Goal: Task Accomplishment & Management: Manage account settings

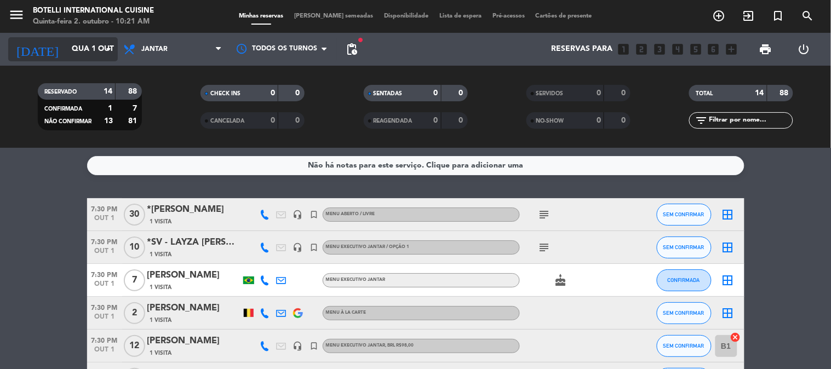
click at [113, 48] on icon "arrow_drop_down" at bounding box center [108, 49] width 13 height 13
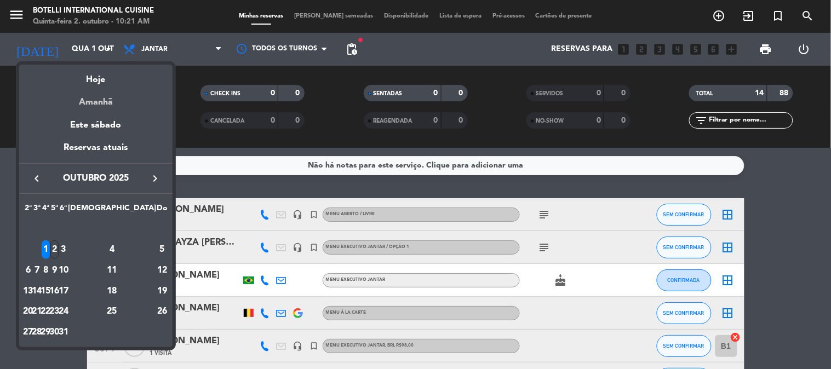
click at [112, 102] on div "Amanhã" at bounding box center [95, 98] width 153 height 22
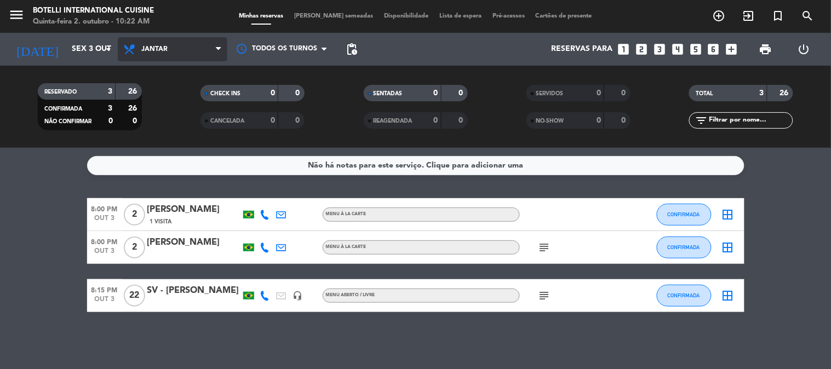
click at [205, 56] on span "Jantar" at bounding box center [173, 49] width 110 height 24
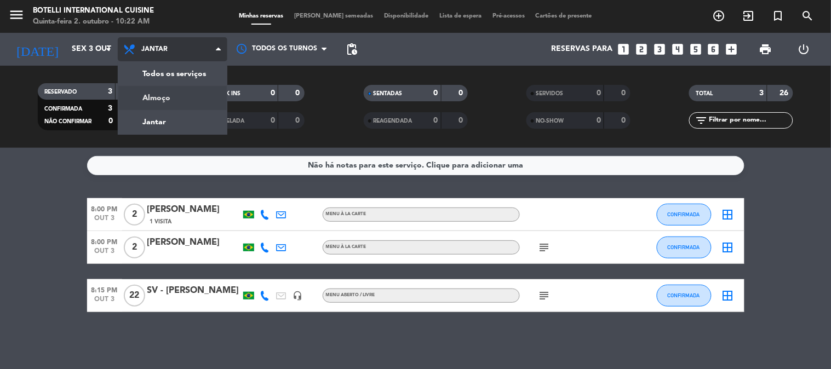
click at [186, 95] on div "menu Botelli International Cuisine Quinta-feira 2. outubro - 10:22 AM Minhas re…" at bounding box center [415, 74] width 831 height 148
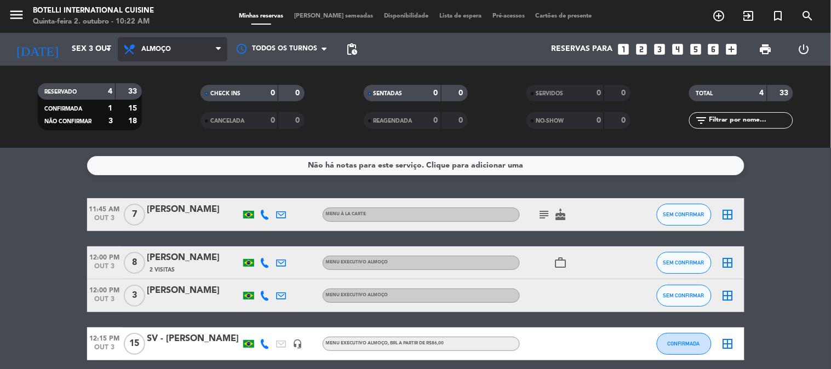
click at [175, 49] on span "Almoço" at bounding box center [173, 49] width 110 height 24
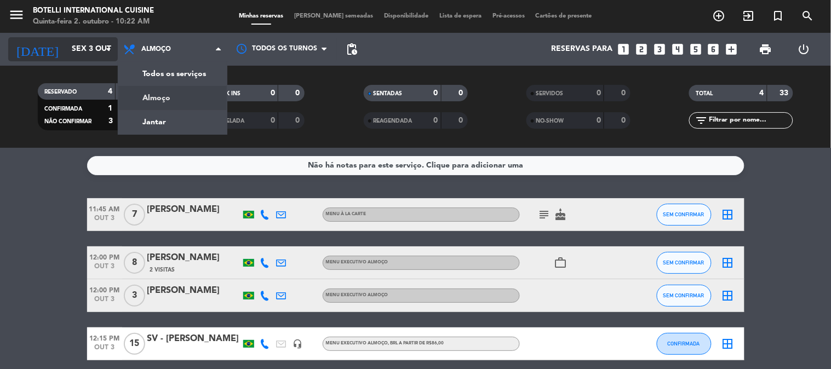
click at [88, 44] on input "Sex 3 out" at bounding box center [118, 49] width 104 height 20
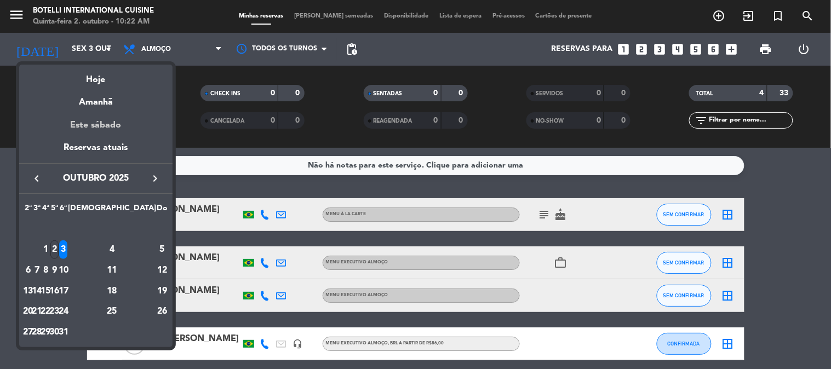
click at [112, 127] on div "Este sábado" at bounding box center [95, 125] width 153 height 31
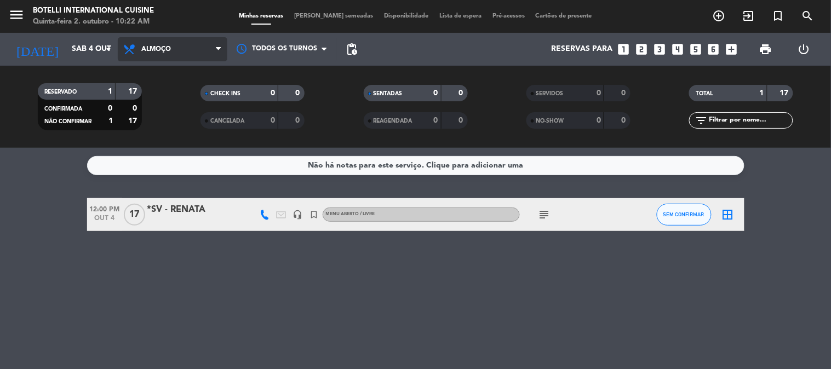
click at [200, 48] on span "Almoço" at bounding box center [173, 49] width 110 height 24
click at [168, 117] on div "menu Botelli International Cuisine Quinta-feira 2. outubro - 10:22 AM Minhas re…" at bounding box center [415, 74] width 831 height 148
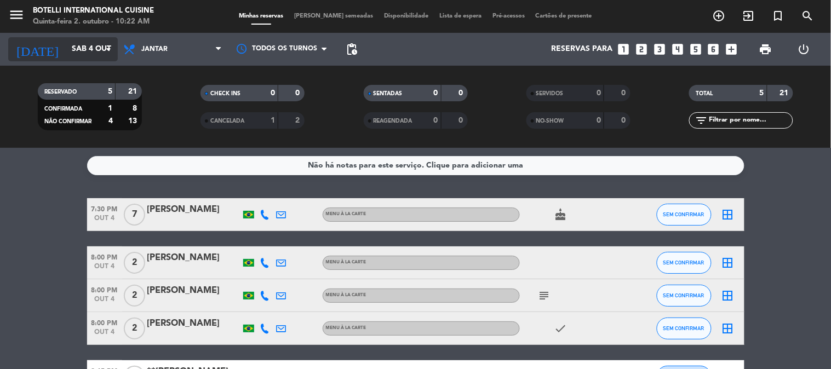
click at [81, 53] on input "Sáb 4 out" at bounding box center [118, 49] width 104 height 20
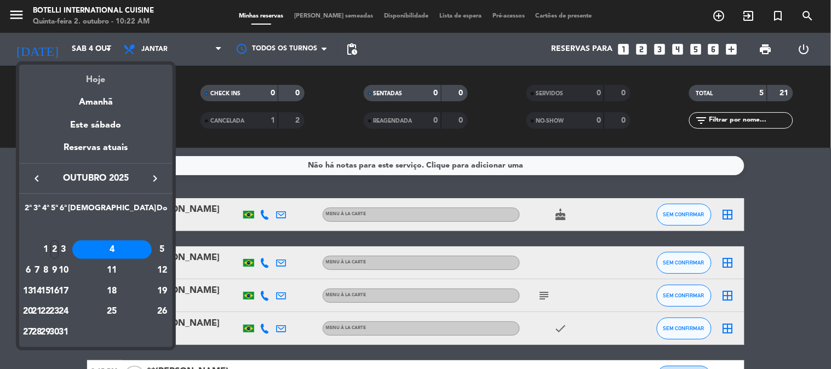
click at [99, 79] on div "Hoje" at bounding box center [95, 76] width 153 height 22
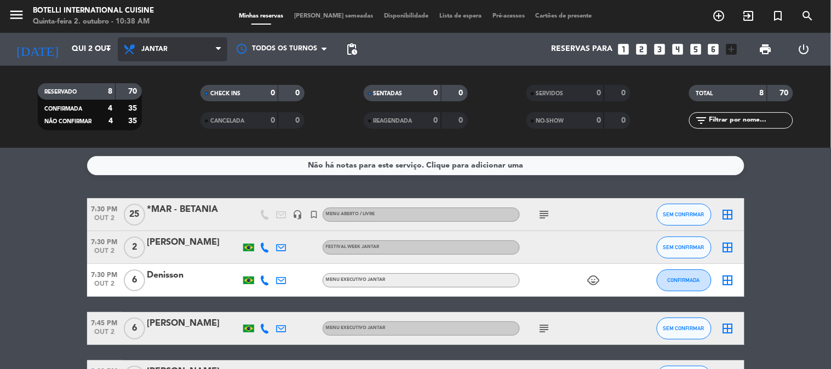
click at [180, 39] on span "Jantar" at bounding box center [173, 49] width 110 height 24
click at [182, 101] on div "menu Botelli International Cuisine Quinta-feira 2. outubro - 10:38 AM Minhas re…" at bounding box center [415, 74] width 831 height 148
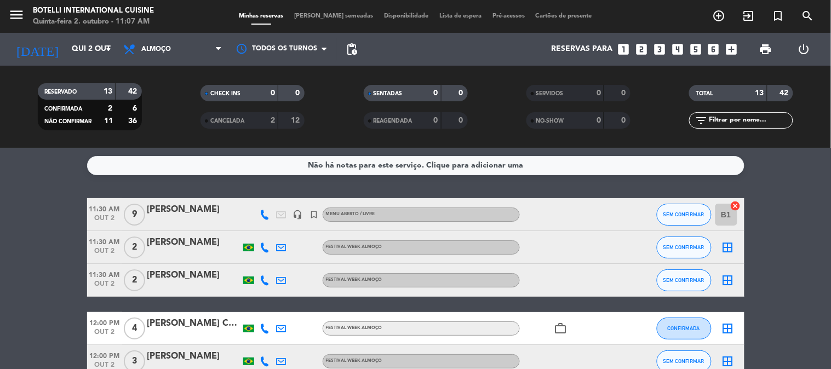
click at [353, 44] on span "pending_actions" at bounding box center [351, 49] width 13 height 13
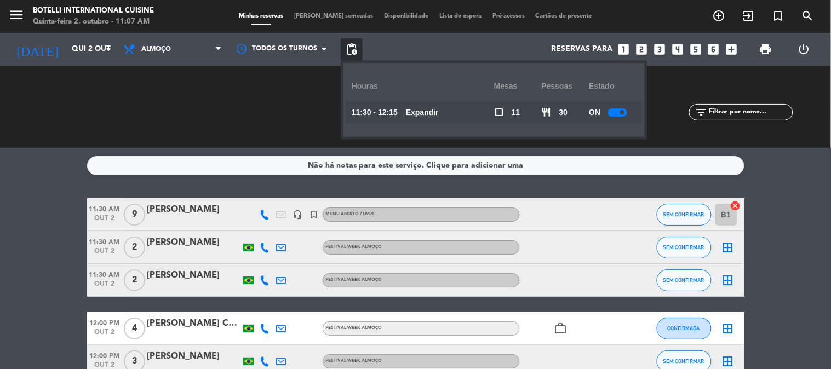
click at [618, 112] on div at bounding box center [617, 112] width 19 height 8
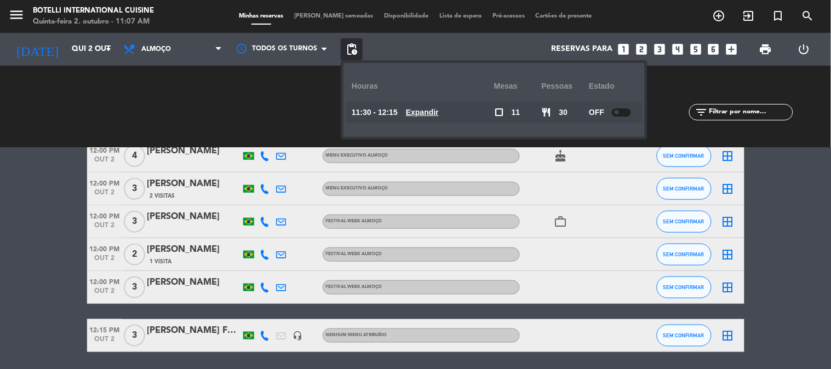
scroll to position [341, 0]
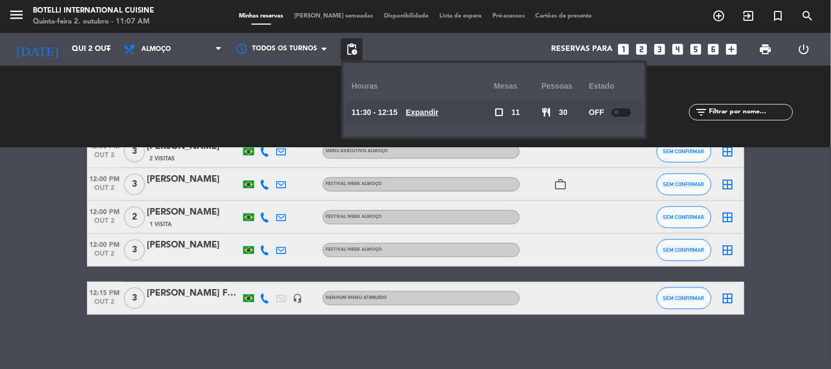
click at [621, 236] on div at bounding box center [633, 250] width 30 height 32
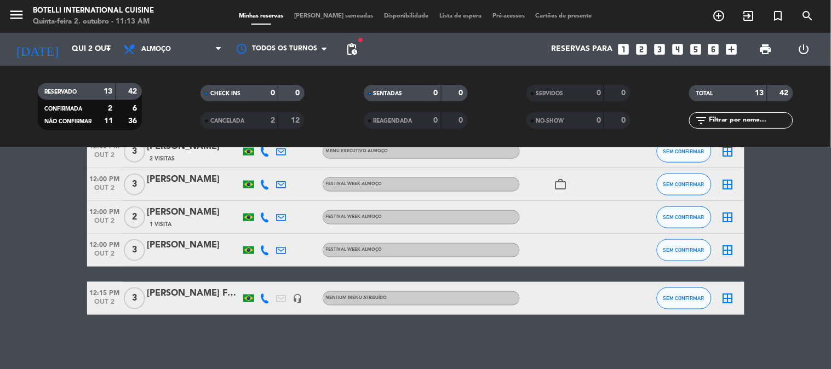
click at [0, 212] on bookings-row "11:30 AM [DATE] 9 [PERSON_NAME] headset_mic turned_in_not MENU ABERTO / LIVRE S…" at bounding box center [415, 86] width 831 height 458
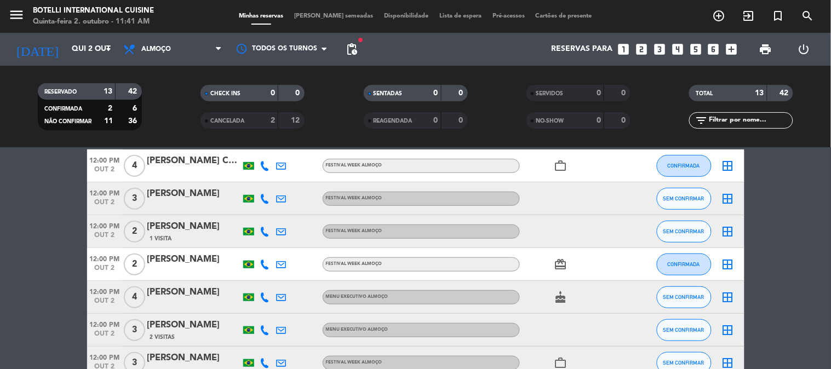
scroll to position [0, 0]
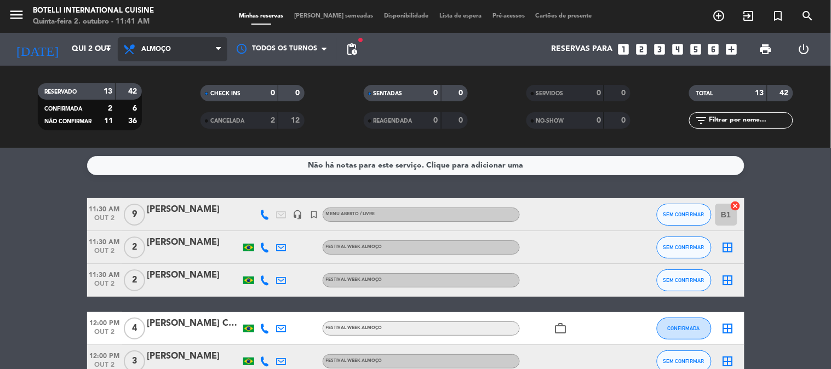
click at [183, 50] on span "Almoço" at bounding box center [173, 49] width 110 height 24
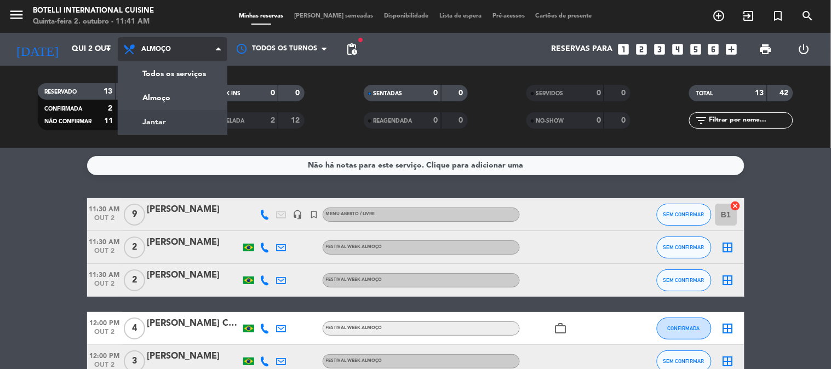
click at [181, 123] on div "menu Botelli International Cuisine Quinta-feira 2. outubro - 11:41 AM Minhas re…" at bounding box center [415, 74] width 831 height 148
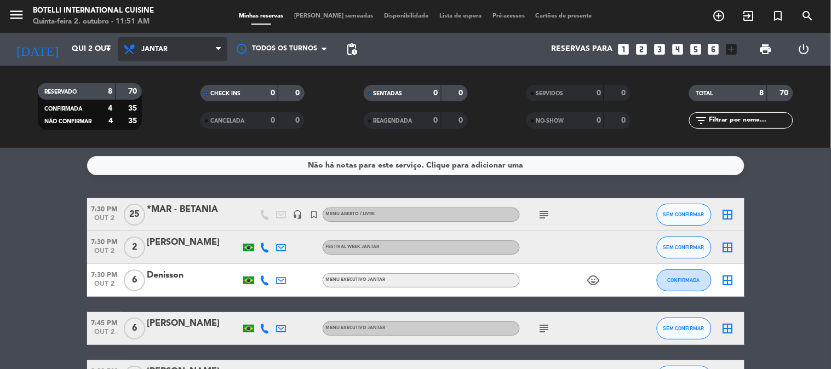
click at [162, 47] on span "Jantar" at bounding box center [154, 49] width 26 height 8
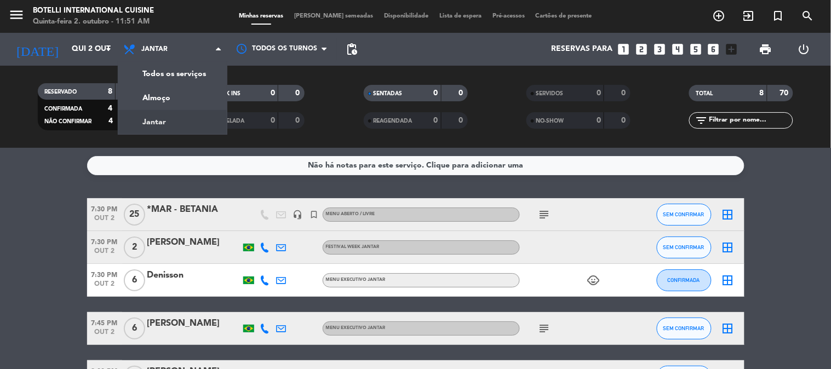
drag, startPoint x: 62, startPoint y: 164, endPoint x: 56, endPoint y: 165, distance: 6.7
click at [60, 165] on service-notes "Não há notas para este serviço. Clique para adicionar uma" at bounding box center [415, 165] width 831 height 19
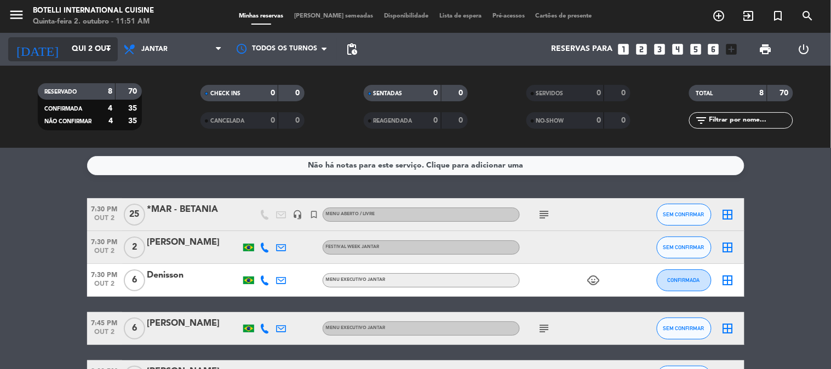
click at [106, 49] on icon "arrow_drop_down" at bounding box center [108, 49] width 13 height 13
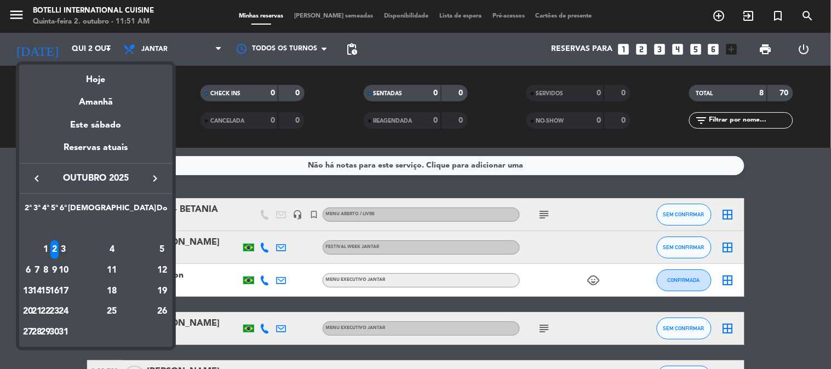
click at [67, 250] on div "3" at bounding box center [63, 249] width 8 height 19
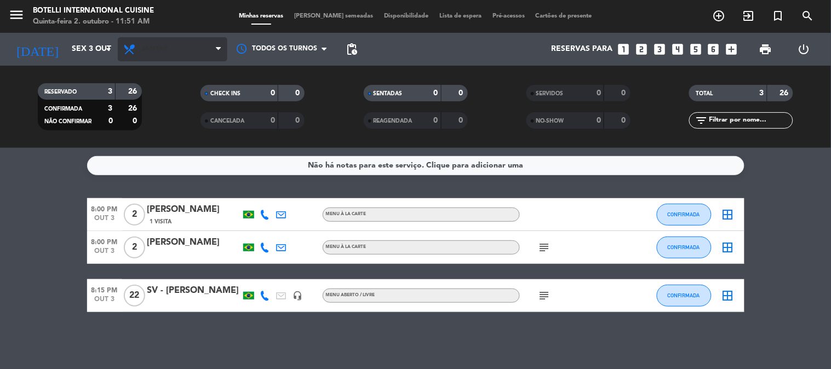
click at [172, 56] on span "Jantar" at bounding box center [173, 49] width 110 height 24
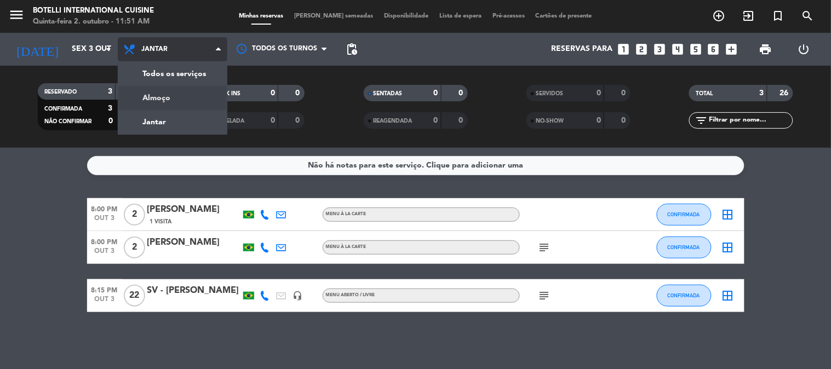
click at [175, 96] on div "menu Botelli International Cuisine Quinta-feira 2. outubro - 11:51 AM Minhas re…" at bounding box center [415, 74] width 831 height 148
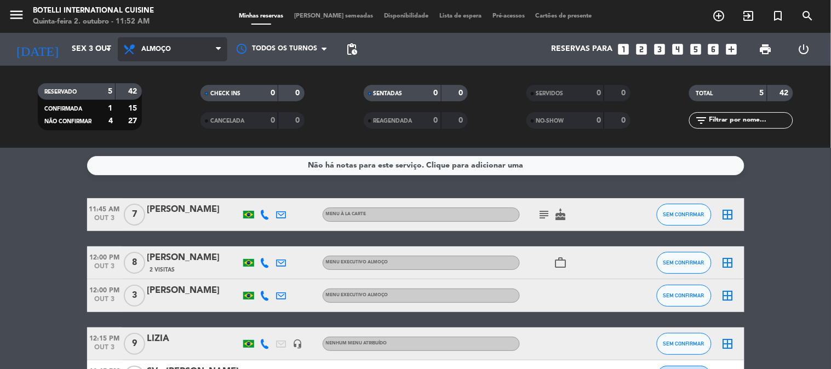
click at [167, 47] on span "Almoço" at bounding box center [156, 49] width 30 height 8
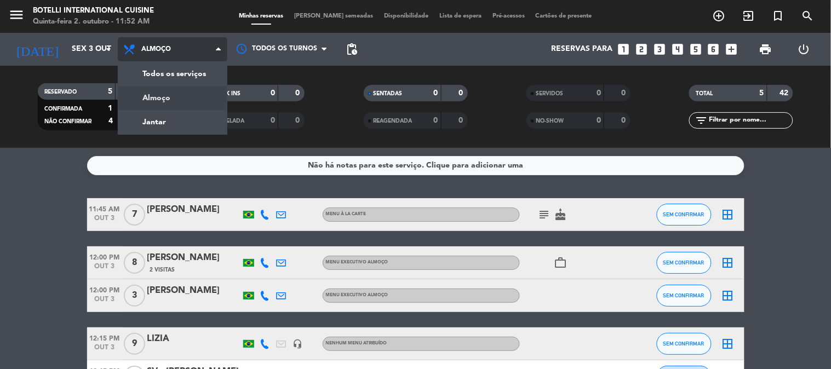
click at [179, 42] on span "Almoço" at bounding box center [173, 49] width 110 height 24
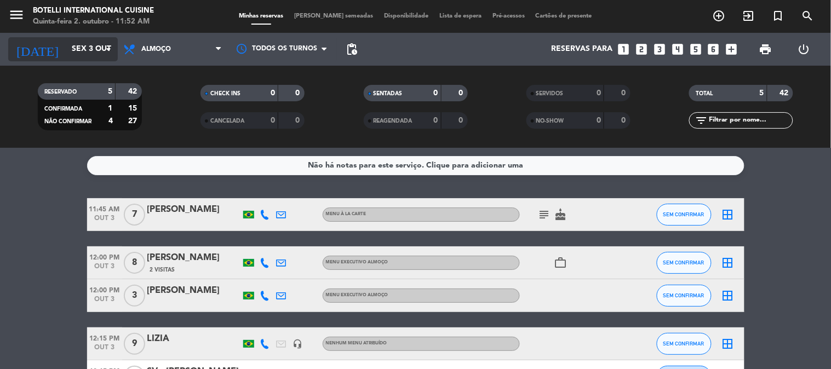
click at [100, 44] on input "Sex 3 out" at bounding box center [118, 49] width 104 height 20
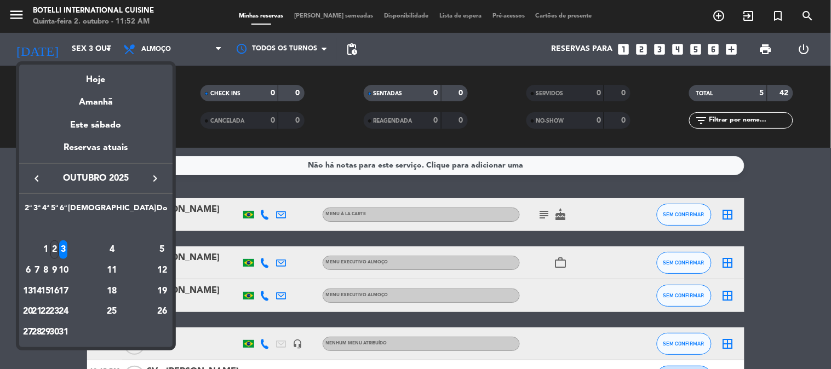
click at [162, 48] on div at bounding box center [415, 184] width 831 height 369
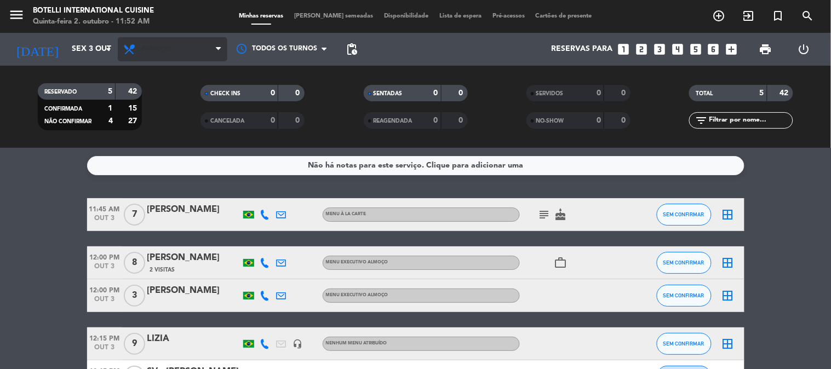
click at [157, 55] on span "Almoço" at bounding box center [173, 49] width 110 height 24
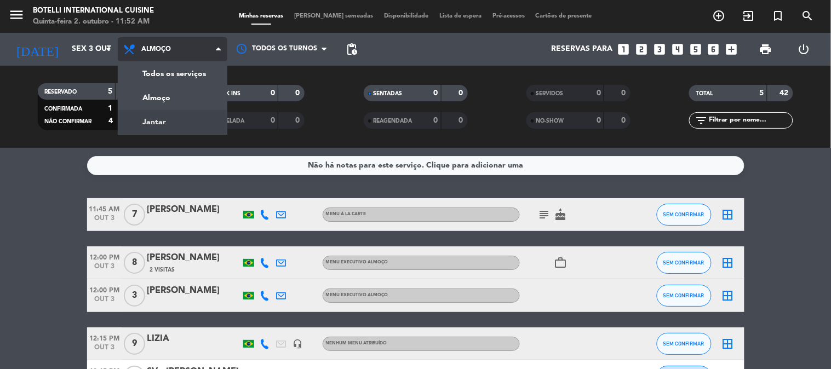
click at [173, 126] on div "menu Botelli International Cuisine Quinta-feira 2. outubro - 11:52 AM Minhas re…" at bounding box center [415, 74] width 831 height 148
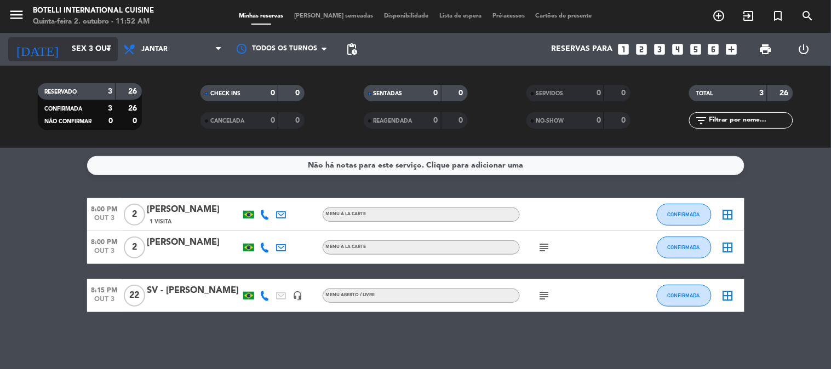
click at [86, 50] on input "Sex 3 out" at bounding box center [118, 49] width 104 height 20
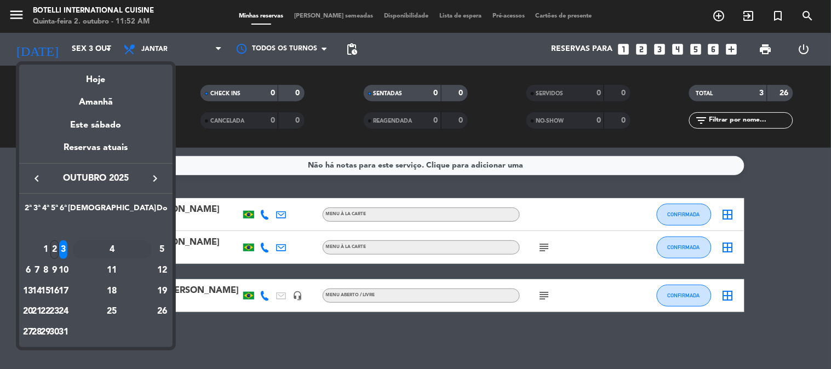
click at [133, 247] on div "4" at bounding box center [111, 249] width 79 height 19
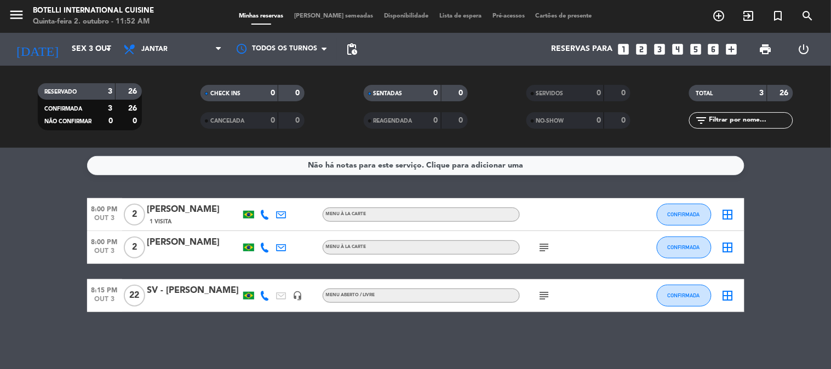
type input "Sáb 4 out"
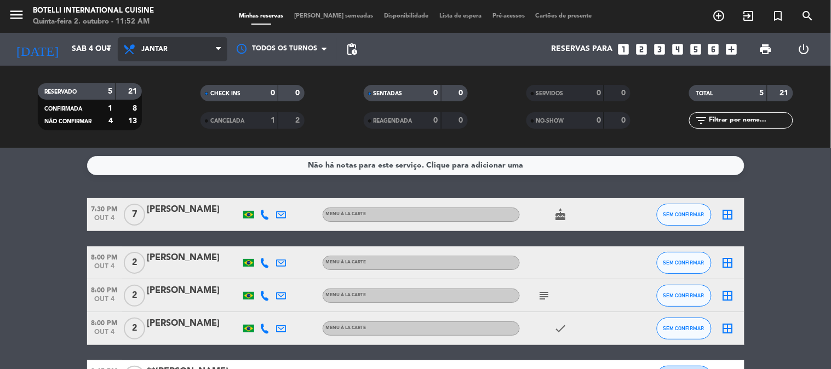
click at [163, 47] on span "Jantar" at bounding box center [154, 49] width 26 height 8
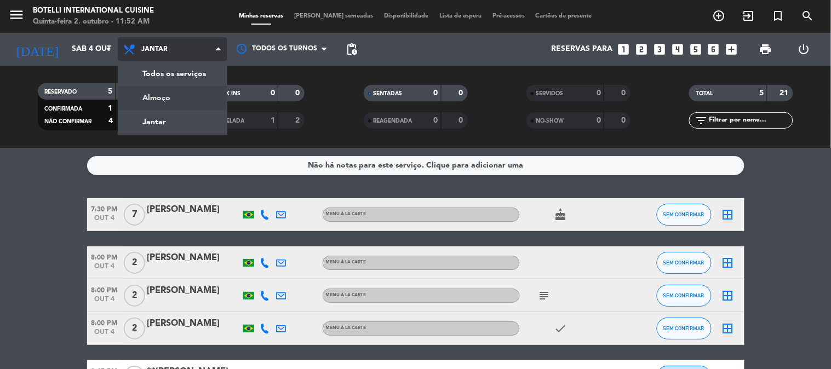
click at [160, 94] on div "menu Botelli International Cuisine Quinta-feira 2. outubro - 11:52 AM Minhas re…" at bounding box center [415, 74] width 831 height 148
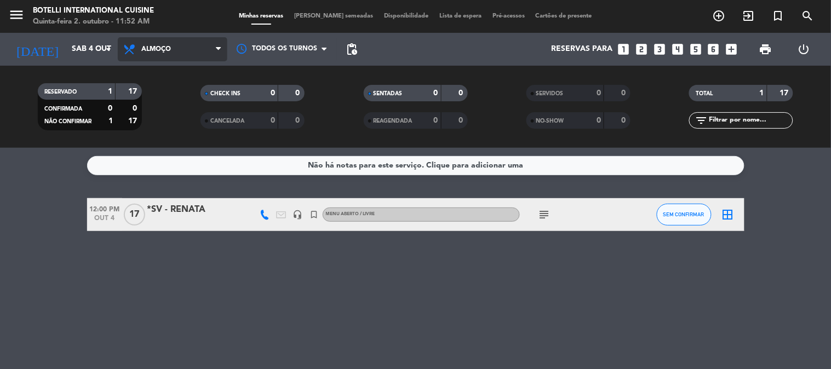
click at [146, 52] on span "Almoço" at bounding box center [156, 49] width 30 height 8
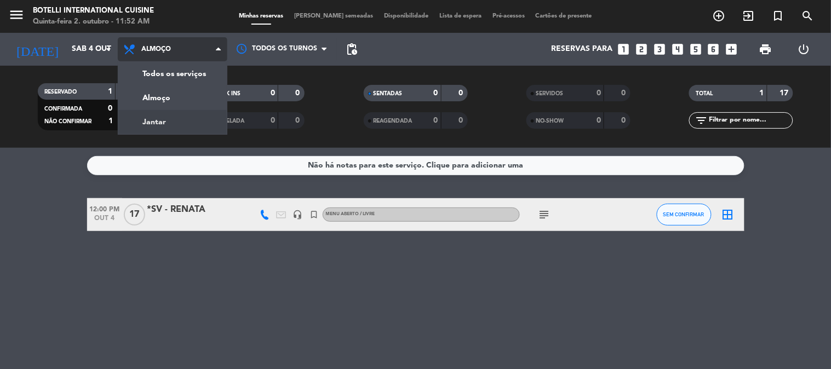
click at [175, 119] on div "menu Botelli International Cuisine Quinta-feira 2. outubro - 11:52 AM Minhas re…" at bounding box center [415, 74] width 831 height 148
